Goal: Task Accomplishment & Management: Use online tool/utility

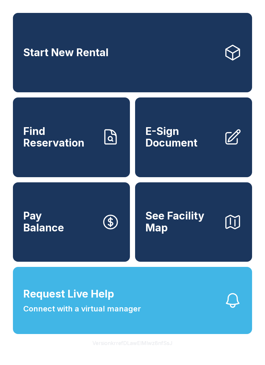
click at [161, 149] on span "E-Sign Document" at bounding box center [181, 138] width 73 height 24
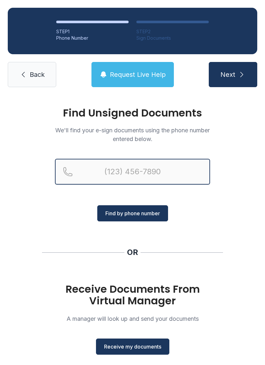
click at [90, 174] on input "Reservation phone number" at bounding box center [132, 172] width 155 height 26
type input "[PHONE_NUMBER]"
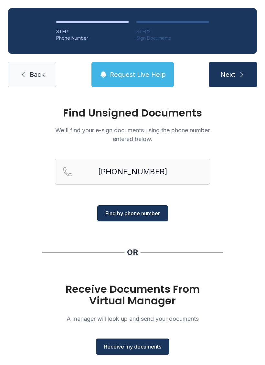
click at [134, 210] on span "Find by phone number" at bounding box center [132, 213] width 55 height 8
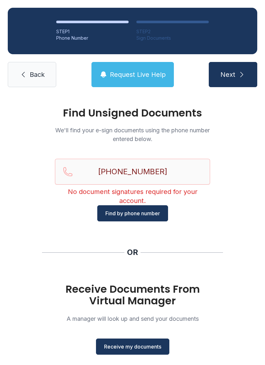
click at [234, 74] on span "Next" at bounding box center [227, 74] width 15 height 9
click at [131, 347] on span "Receive my documents" at bounding box center [132, 347] width 57 height 8
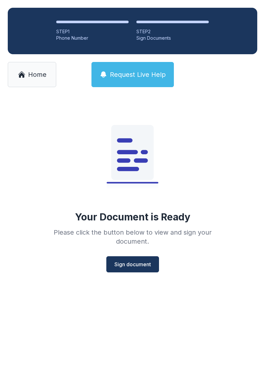
click at [119, 257] on button "Sign document" at bounding box center [132, 264] width 53 height 16
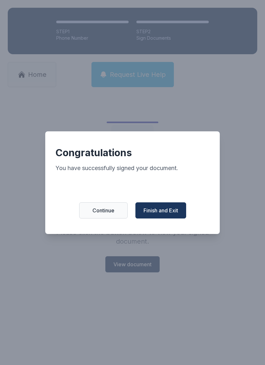
click at [164, 212] on span "Finish and Exit" at bounding box center [160, 211] width 35 height 8
